Goal: Communication & Community: Answer question/provide support

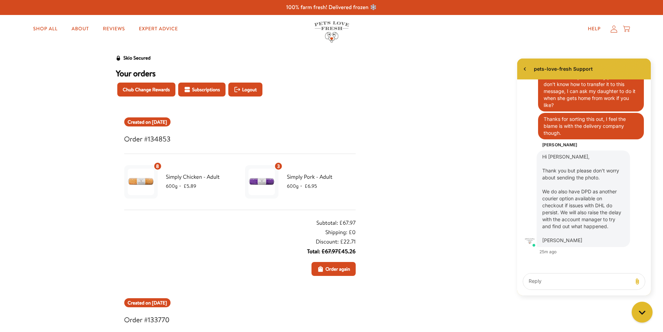
scroll to position [843, 0]
drag, startPoint x: 532, startPoint y: 285, endPoint x: 546, endPoint y: 285, distance: 13.2
click at [532, 285] on textarea "live chat message input" at bounding box center [578, 281] width 104 height 16
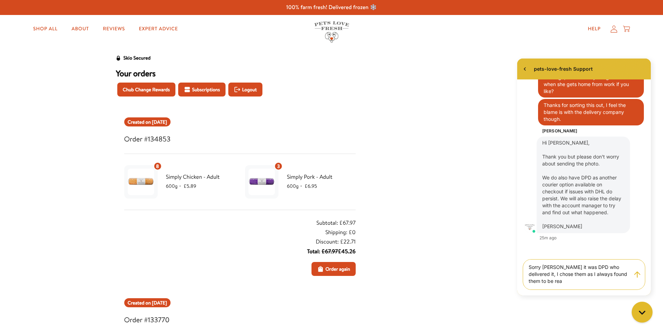
scroll to position [851, 0]
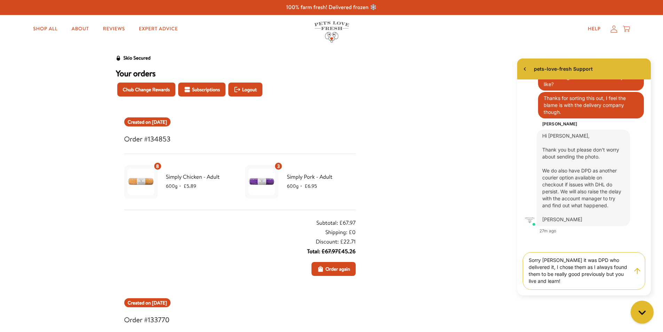
type textarea "Sorry [PERSON_NAME] it was DPD who delivered it, I chose them as I always found…"
drag, startPoint x: 641, startPoint y: 311, endPoint x: 1296, endPoint y: 619, distance: 724.2
click at [641, 311] on icon "Gorgias live chat" at bounding box center [641, 311] width 7 height 7
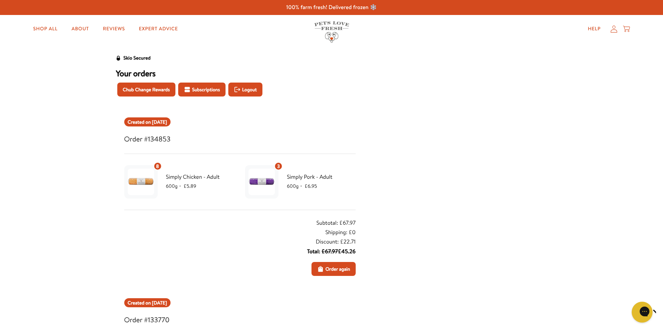
click at [663, 314] on div "Gorgias live chat" at bounding box center [670, 312] width 8 height 10
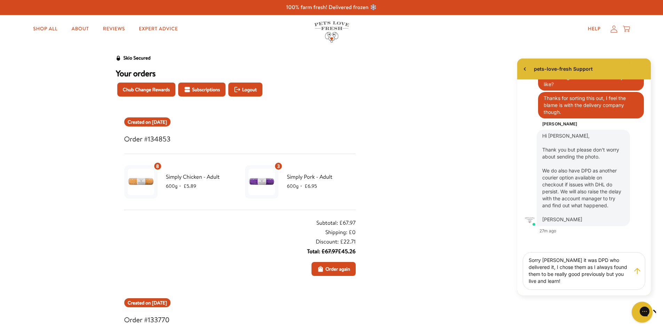
click at [632, 301] on button "Chat with us" at bounding box center [642, 311] width 21 height 21
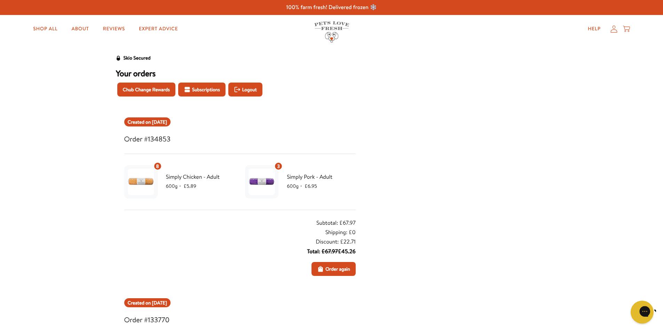
click at [649, 313] on button "Chat with us" at bounding box center [642, 311] width 23 height 23
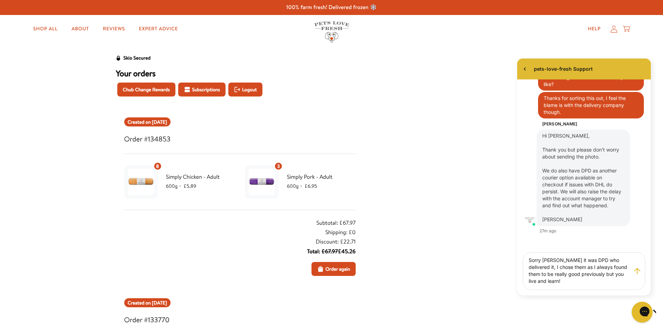
click at [637, 272] on icon "Send message" at bounding box center [637, 271] width 6 height 6
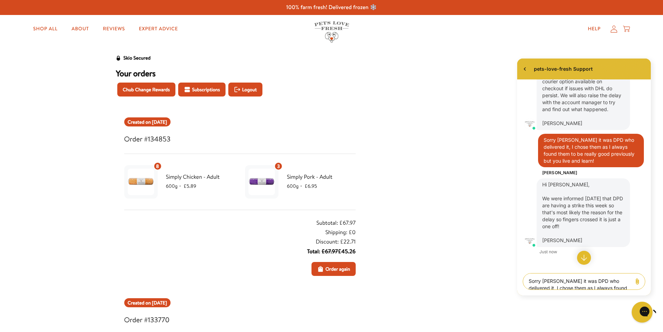
scroll to position [960, 0]
click at [532, 283] on textarea "Sorry [PERSON_NAME] it was DPD who delivered it, I chose them as I always found…" at bounding box center [578, 281] width 104 height 16
click at [535, 281] on textarea "ok thats probably it then" at bounding box center [578, 281] width 104 height 16
click at [545, 280] on textarea "ok, thats probably it then" at bounding box center [578, 281] width 104 height 16
click at [589, 280] on textarea "ok, that's probably it then" at bounding box center [578, 281] width 104 height 16
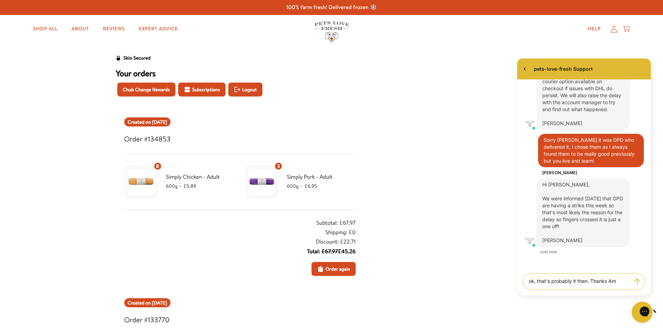
type textarea "ok, that's probably it then. Thanks [PERSON_NAME]"
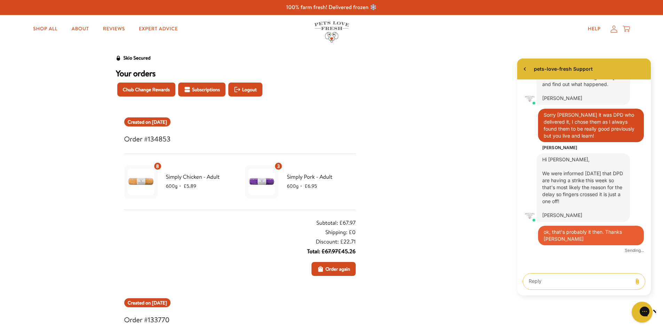
scroll to position [985, 0]
